Goal: Find specific page/section: Find specific page/section

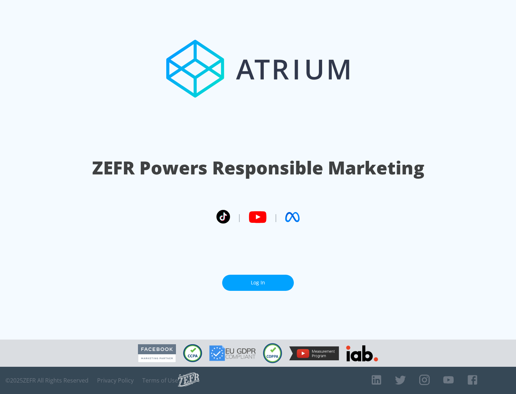
click at [258, 283] on link "Log In" at bounding box center [258, 283] width 72 height 16
